Goal: Task Accomplishment & Management: Manage account settings

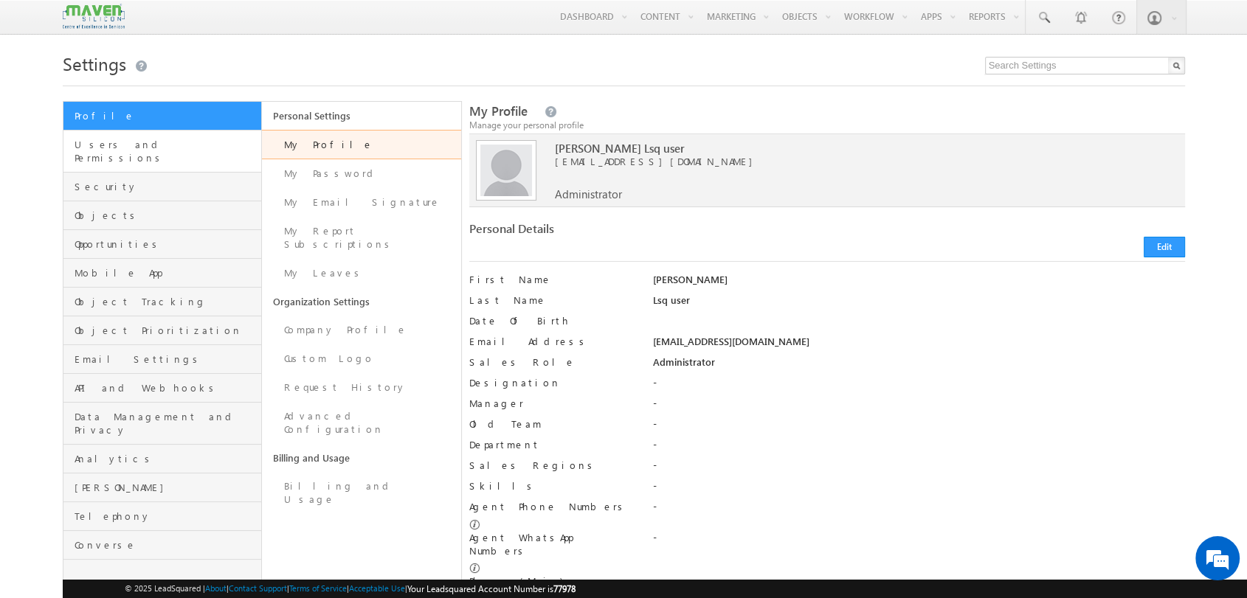
click at [114, 153] on link "Users and Permissions" at bounding box center [162, 152] width 198 height 42
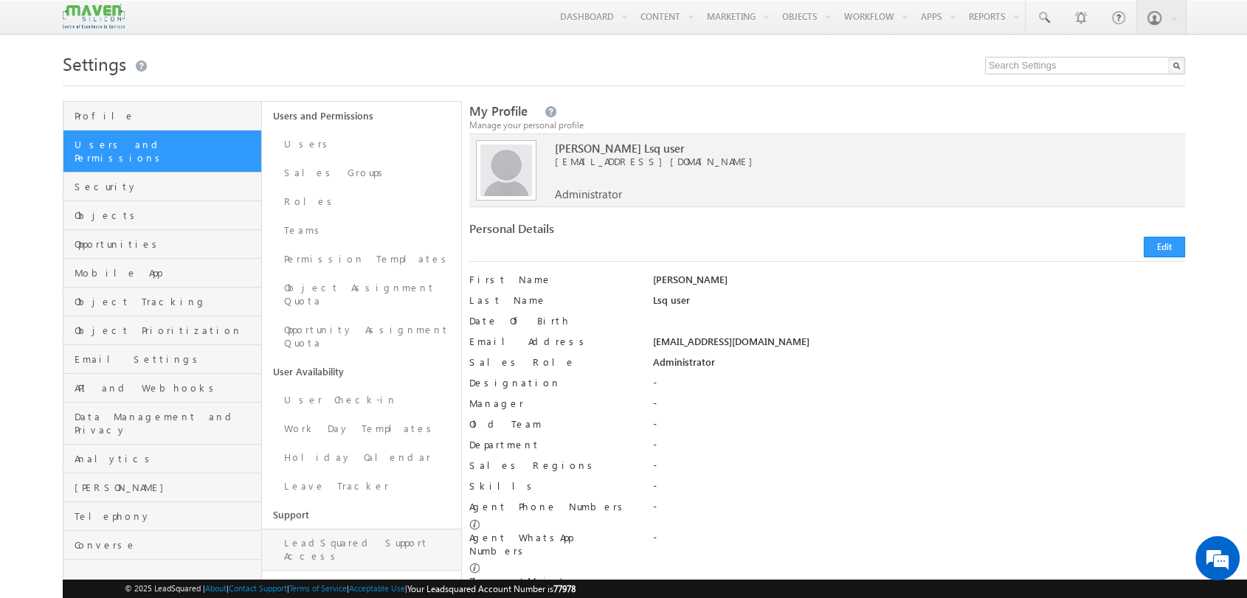
click at [372, 529] on link "LeadSquared Support Access" at bounding box center [361, 550] width 199 height 42
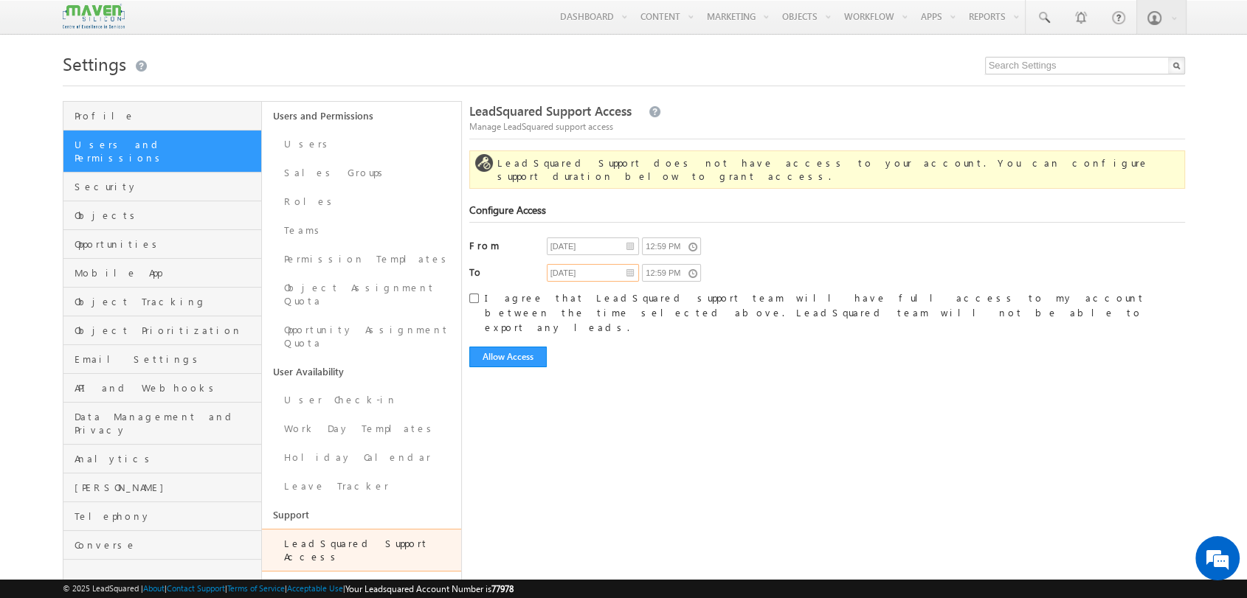
click at [621, 264] on input "[DATE]" at bounding box center [593, 273] width 92 height 18
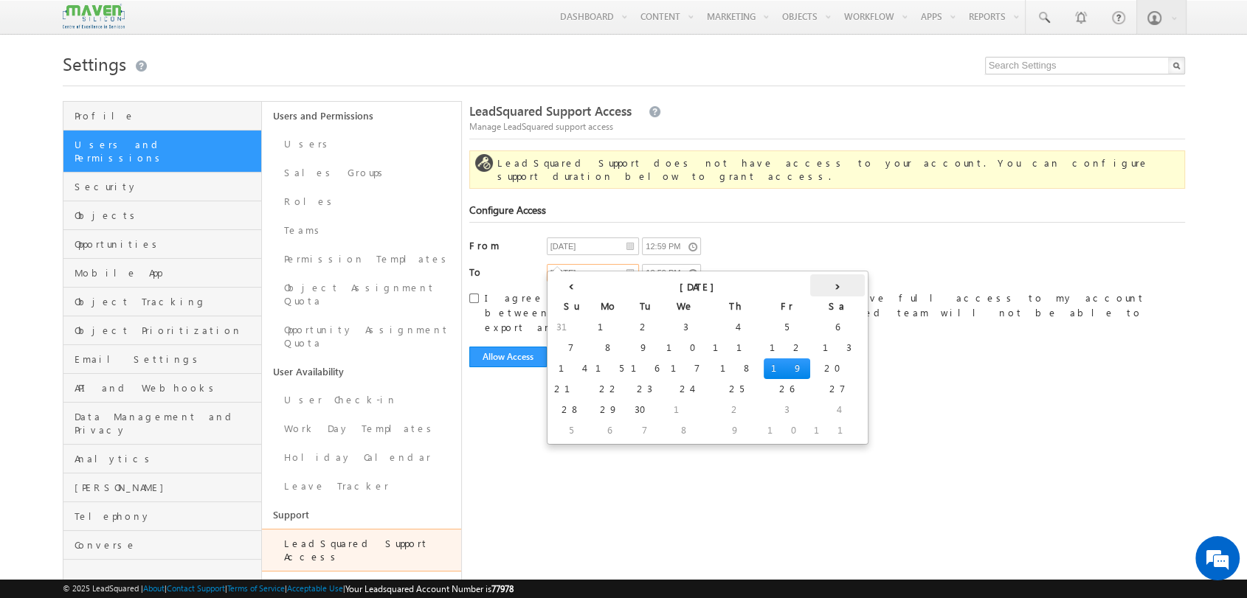
click at [810, 290] on th "›" at bounding box center [837, 285] width 55 height 22
click at [787, 290] on th "›" at bounding box center [814, 285] width 55 height 22
click at [806, 290] on th "›" at bounding box center [823, 285] width 35 height 22
click at [663, 409] on td "31" at bounding box center [686, 410] width 46 height 21
type input "12/31/2025"
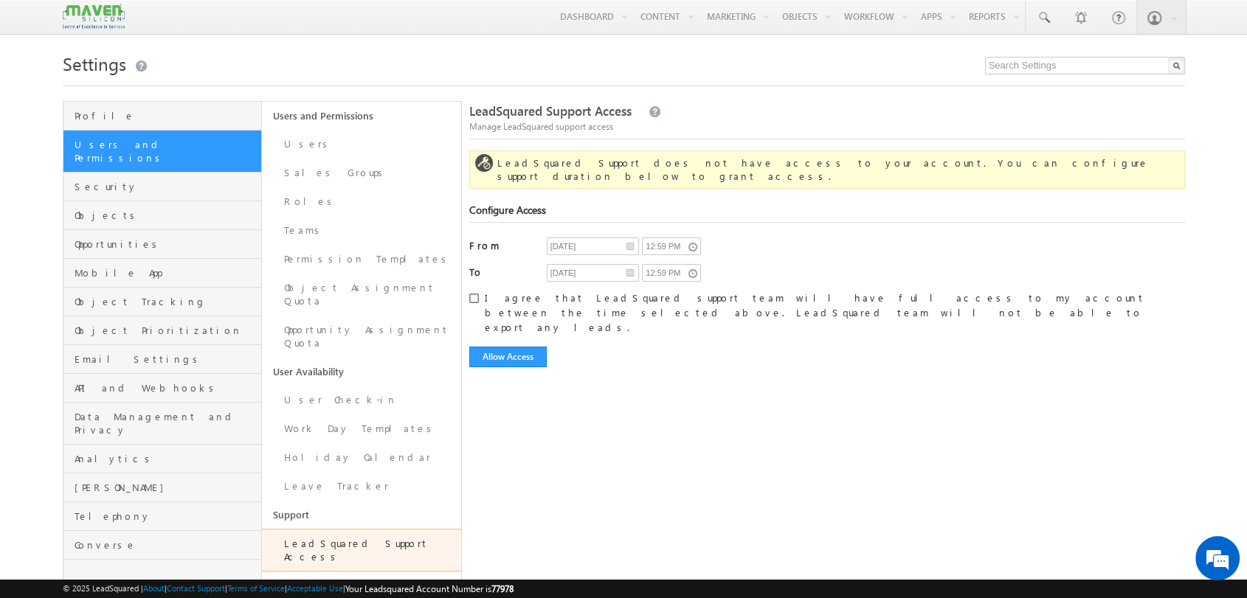
click at [478, 294] on input "I agree that LeadSquared support team will have full access to my account betwe…" at bounding box center [474, 299] width 10 height 10
checkbox input "true"
click at [507, 347] on button "Allow Access" at bounding box center [507, 357] width 77 height 21
click at [609, 264] on input "12/31/2025" at bounding box center [593, 273] width 92 height 18
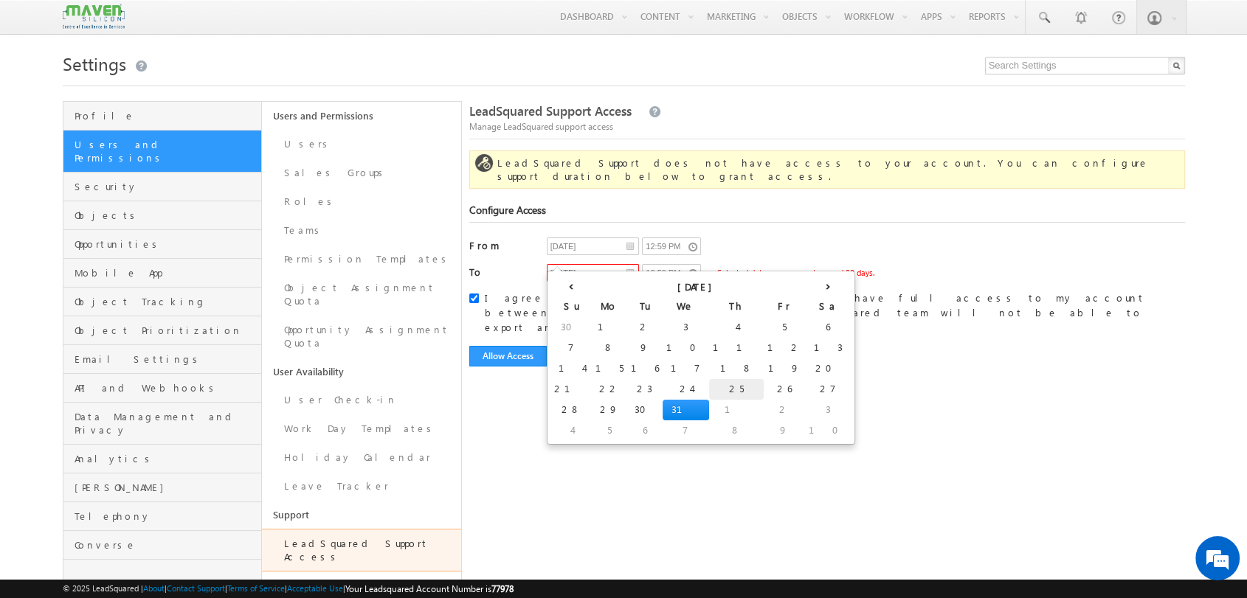
click at [709, 389] on td "25" at bounding box center [736, 389] width 55 height 21
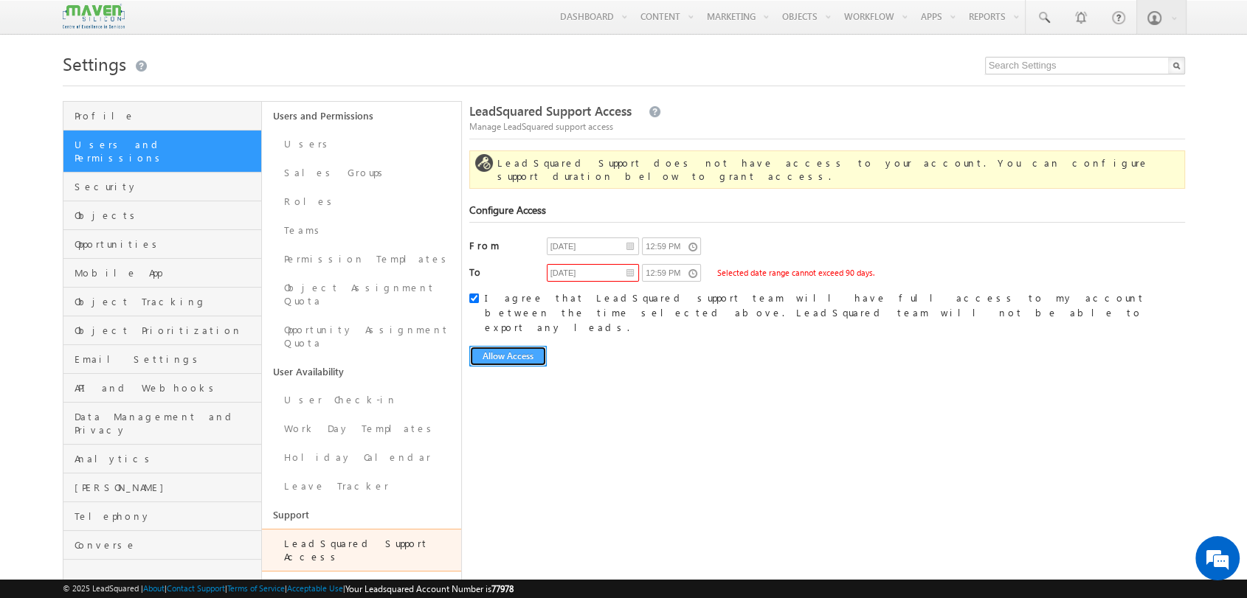
click at [496, 346] on button "Allow Access" at bounding box center [507, 356] width 77 height 21
click at [608, 264] on input "12/25/2025" at bounding box center [593, 273] width 92 height 18
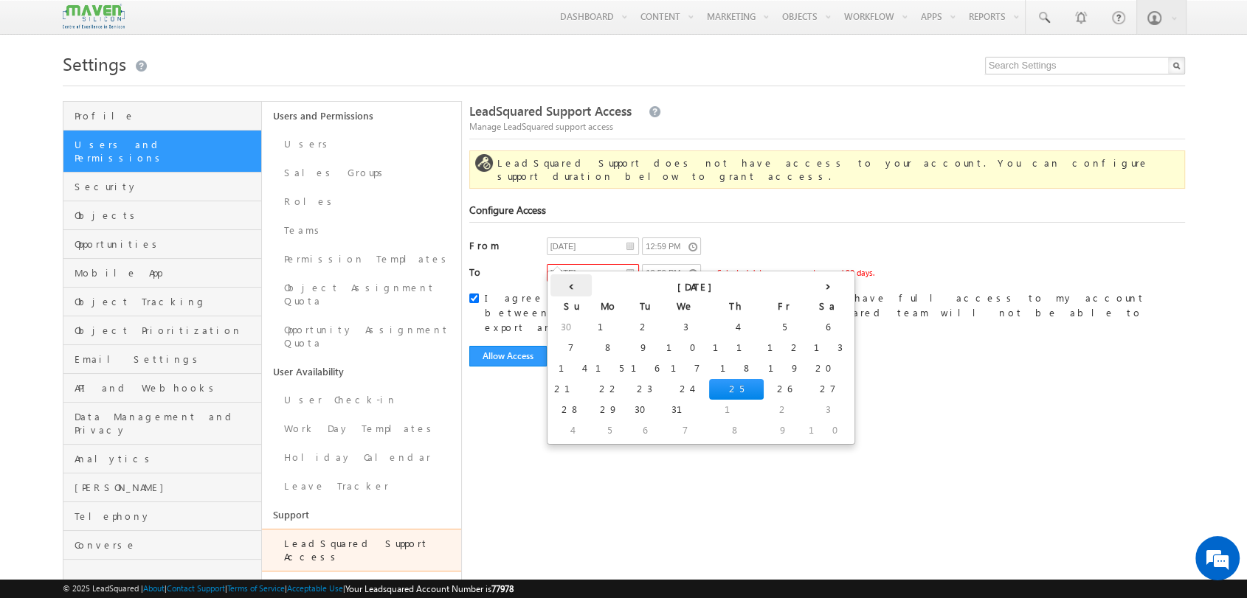
click at [565, 286] on th "‹" at bounding box center [570, 285] width 41 height 22
click at [565, 423] on td "30" at bounding box center [567, 431] width 35 height 21
type input "11/30/2025"
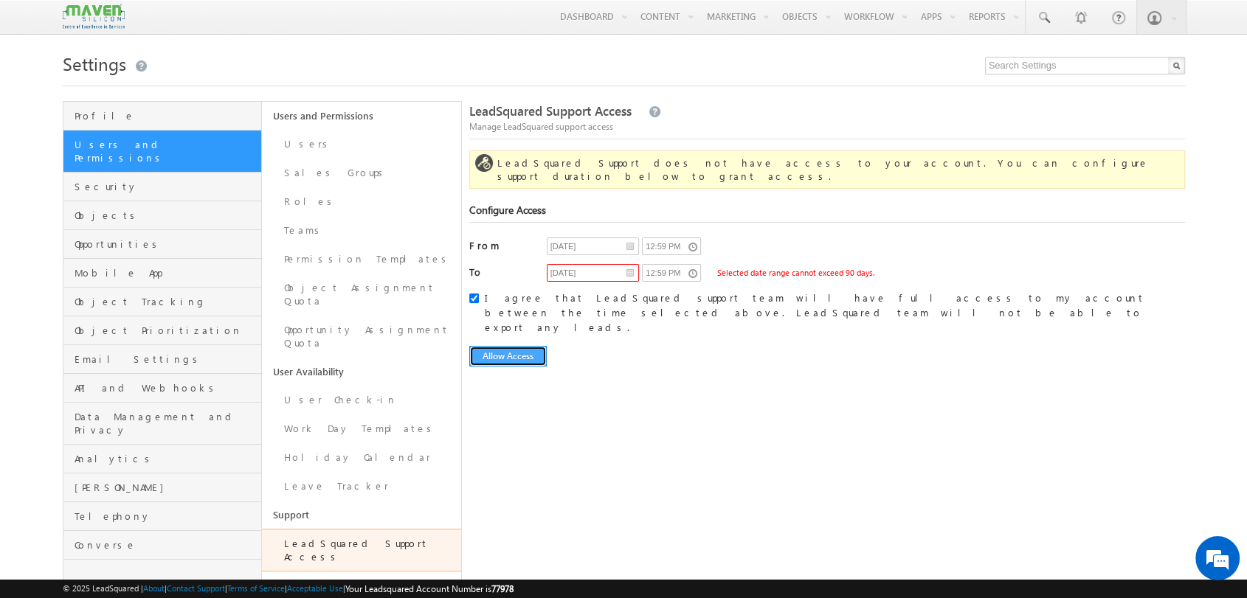
click at [510, 346] on button "Allow Access" at bounding box center [507, 356] width 77 height 21
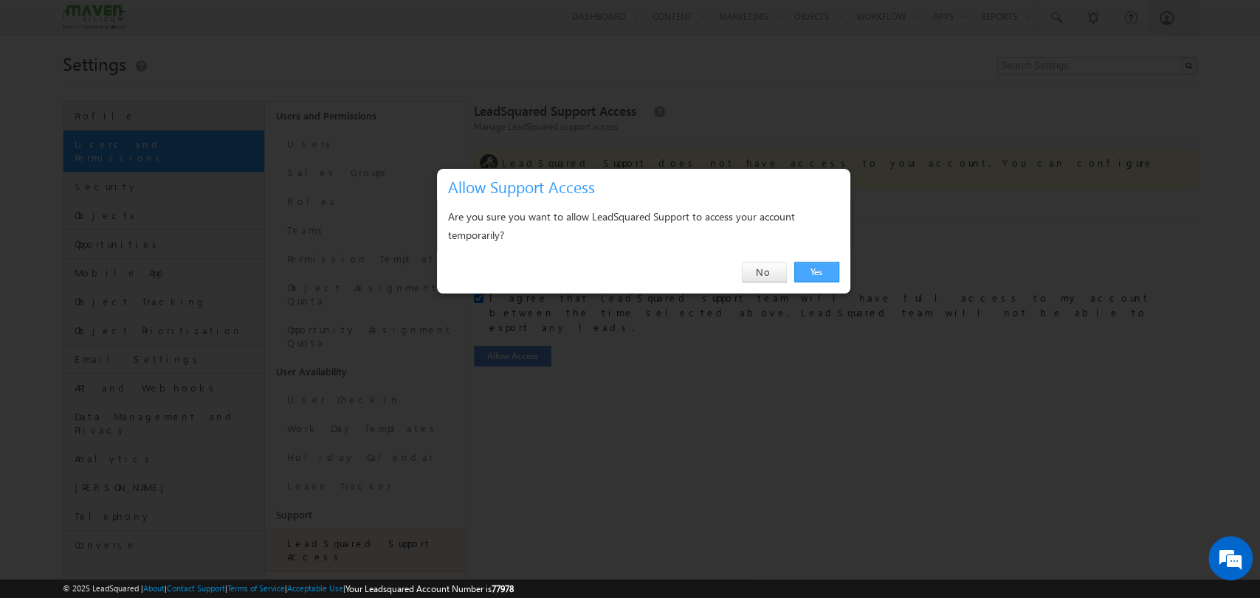
click at [819, 272] on link "Yes" at bounding box center [816, 272] width 45 height 21
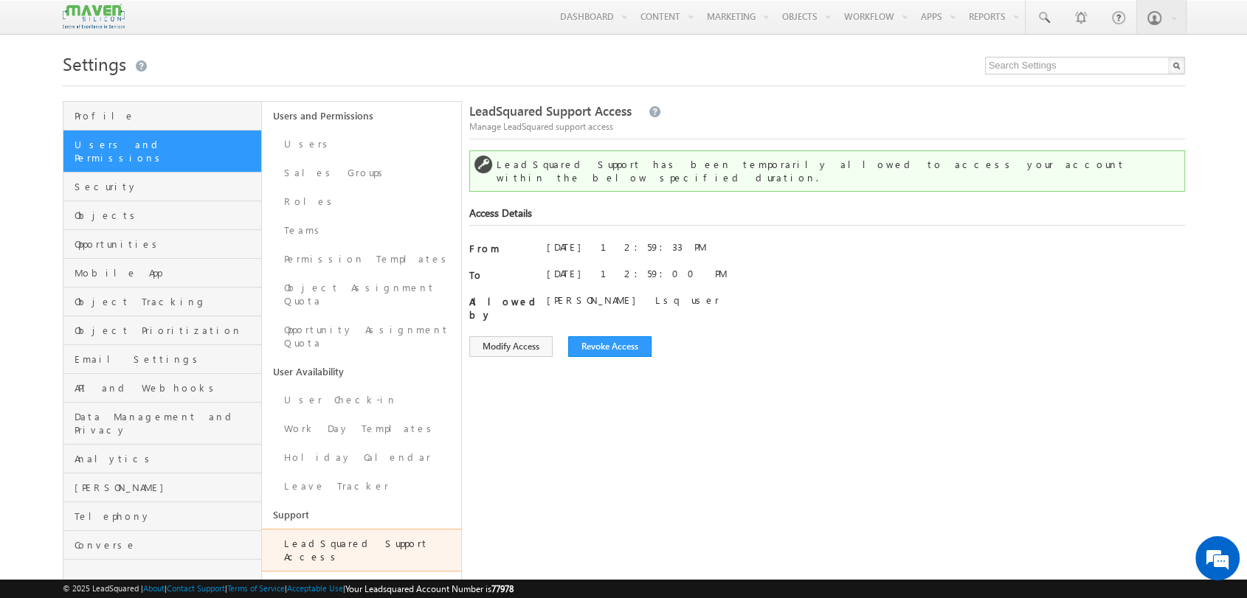
drag, startPoint x: 0, startPoint y: 0, endPoint x: 867, endPoint y: 52, distance: 868.6
click at [867, 52] on h1 "Settings" at bounding box center [624, 62] width 1122 height 29
drag, startPoint x: 873, startPoint y: 115, endPoint x: 836, endPoint y: 255, distance: 144.3
click at [836, 255] on form "Access Details From 09/18/2025 12:59:33 PM 09/18/2025 12:59 PM To 11/30/2025 12…" at bounding box center [827, 282] width 716 height 151
